Goal: Transaction & Acquisition: Purchase product/service

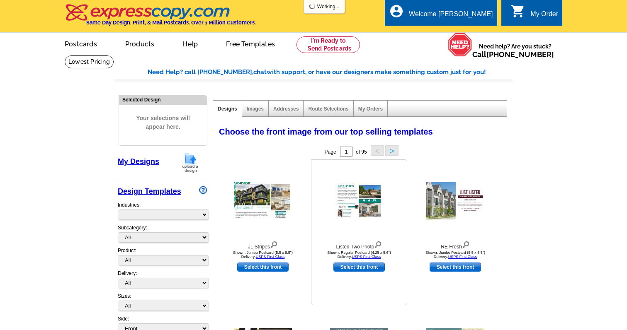
select select "785"
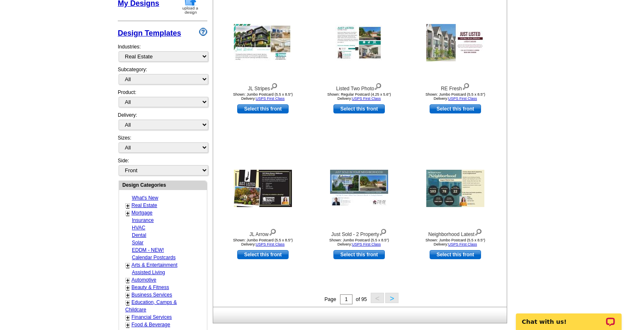
scroll to position [159, 0]
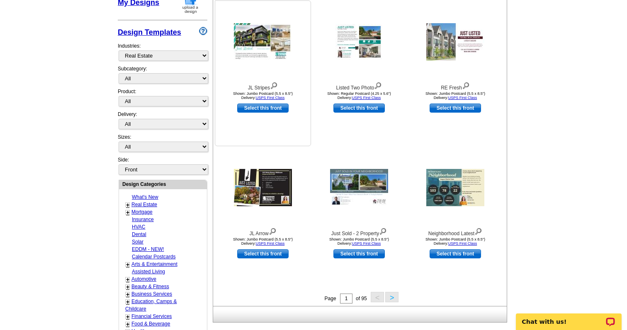
click at [261, 107] on link "Select this front" at bounding box center [262, 108] width 51 height 9
select select "2"
select select "back"
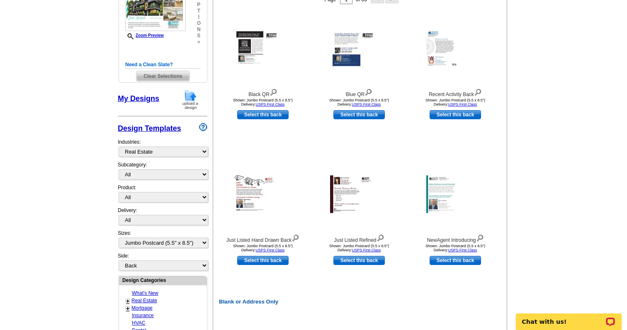
scroll to position [0, 0]
